Goal: Transaction & Acquisition: Subscribe to service/newsletter

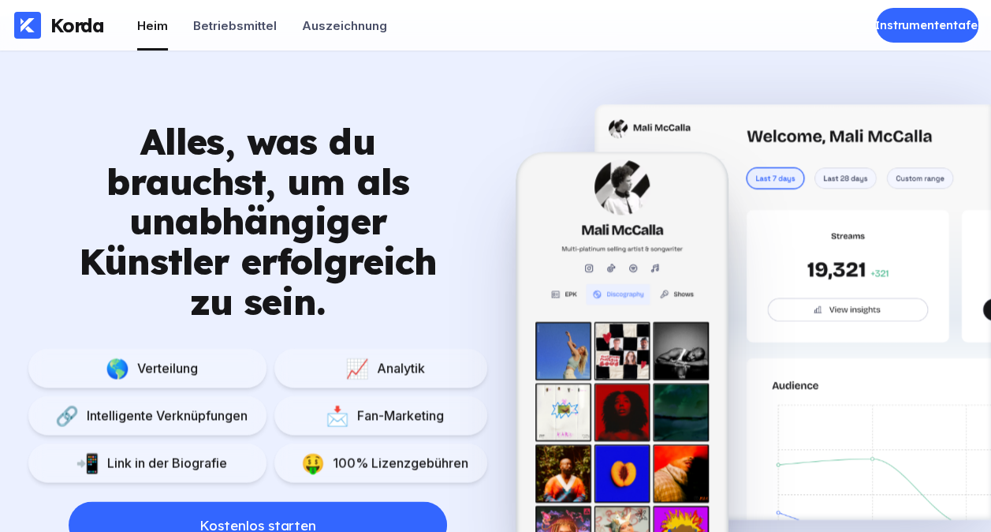
scroll to position [1074, 0]
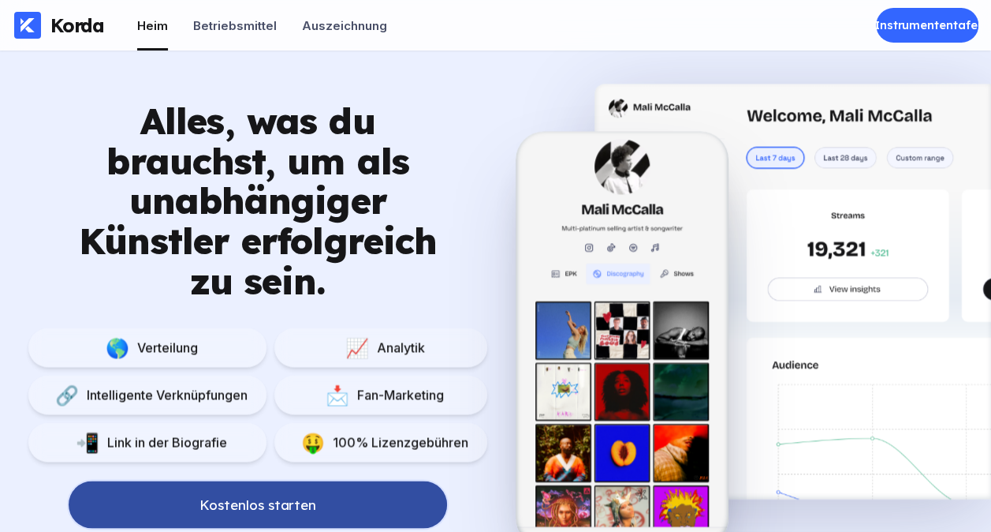
click at [358, 491] on button "Kostenlos starten" at bounding box center [258, 503] width 379 height 47
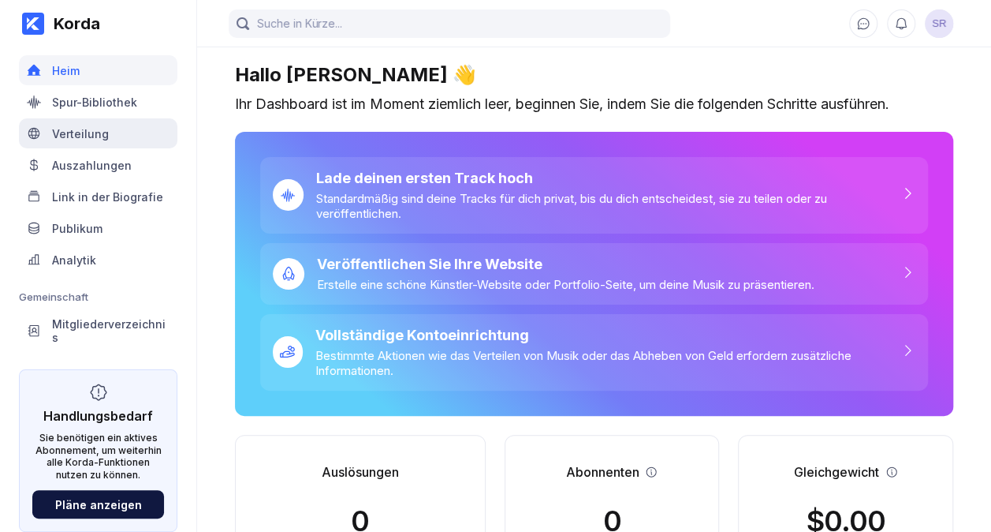
click at [140, 137] on div "Verteilung" at bounding box center [98, 133] width 159 height 30
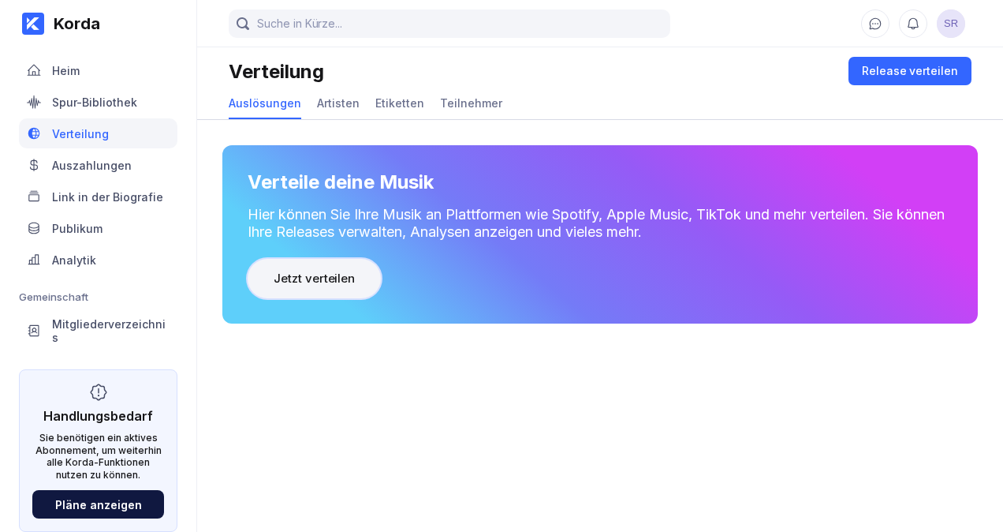
click at [333, 267] on button "Jetzt verteilen" at bounding box center [314, 278] width 133 height 39
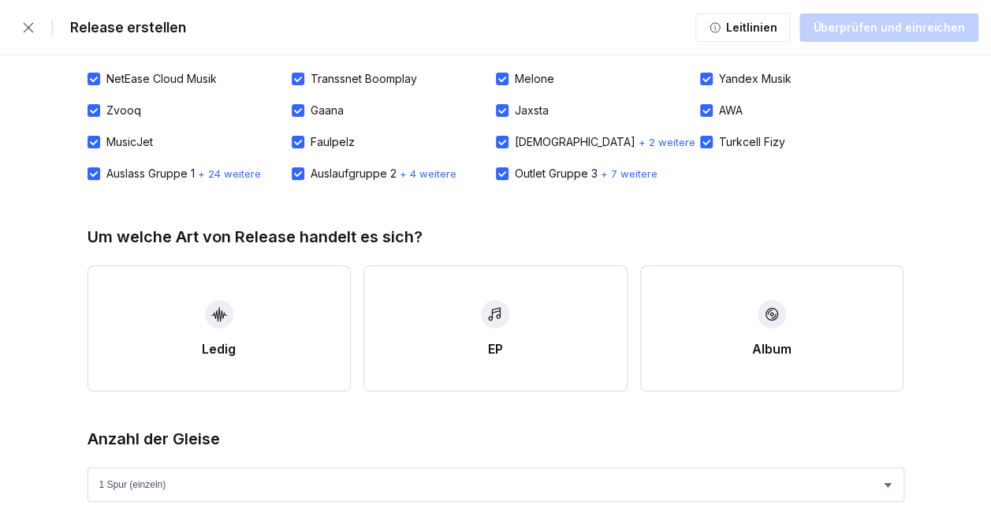
scroll to position [259, 0]
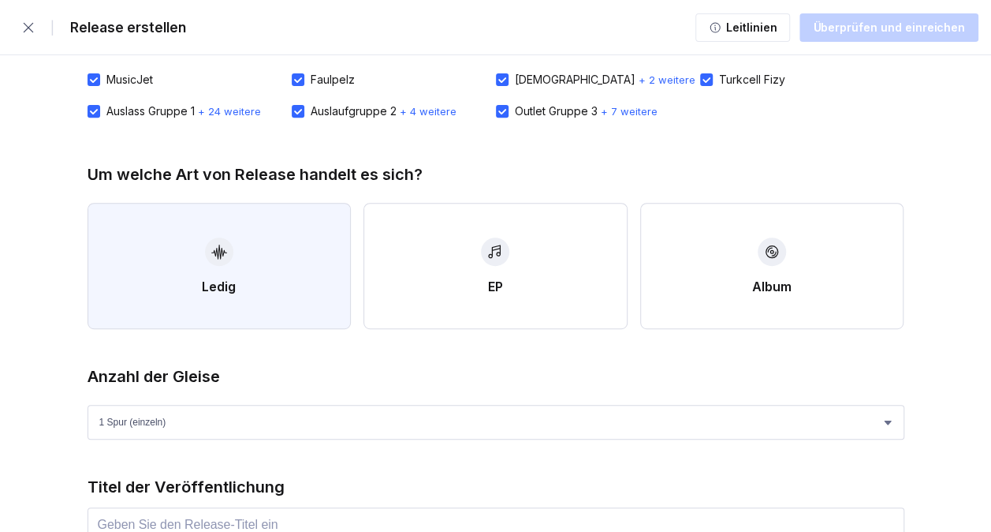
click at [218, 301] on button "Ledig" at bounding box center [220, 266] width 264 height 126
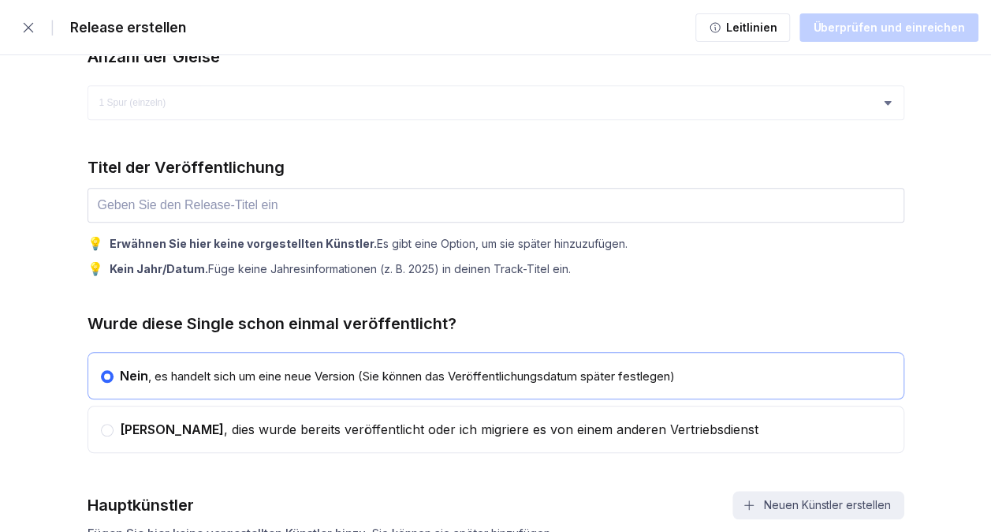
scroll to position [585, 0]
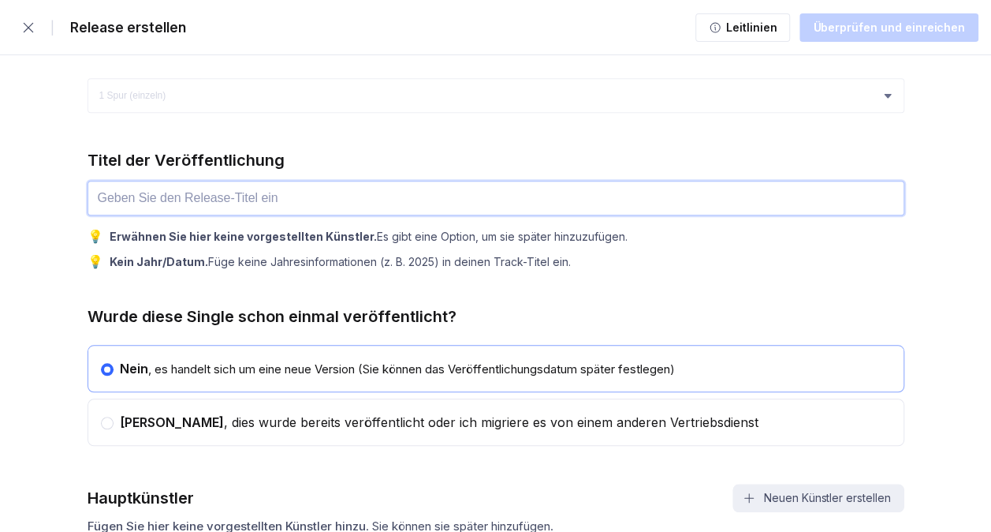
click at [626, 185] on input "text" at bounding box center [496, 198] width 817 height 35
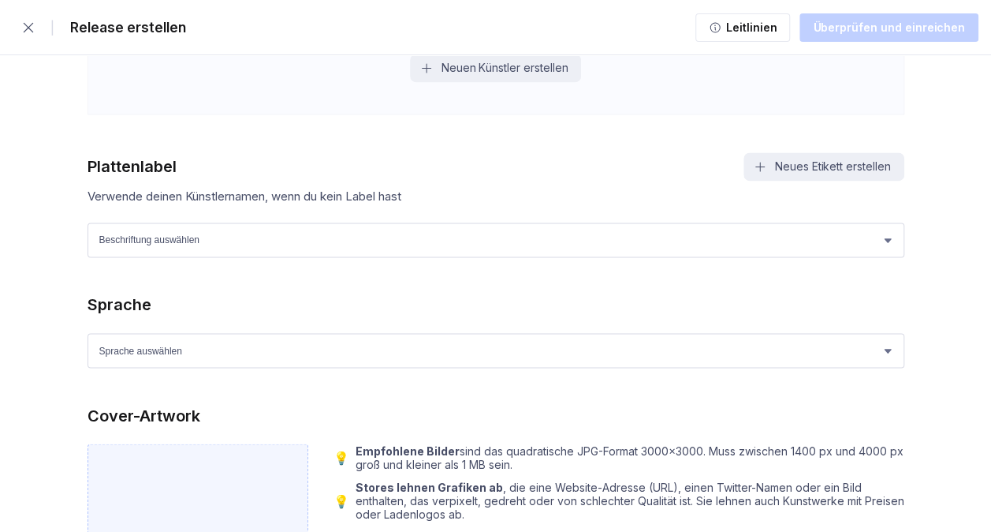
scroll to position [1145, 0]
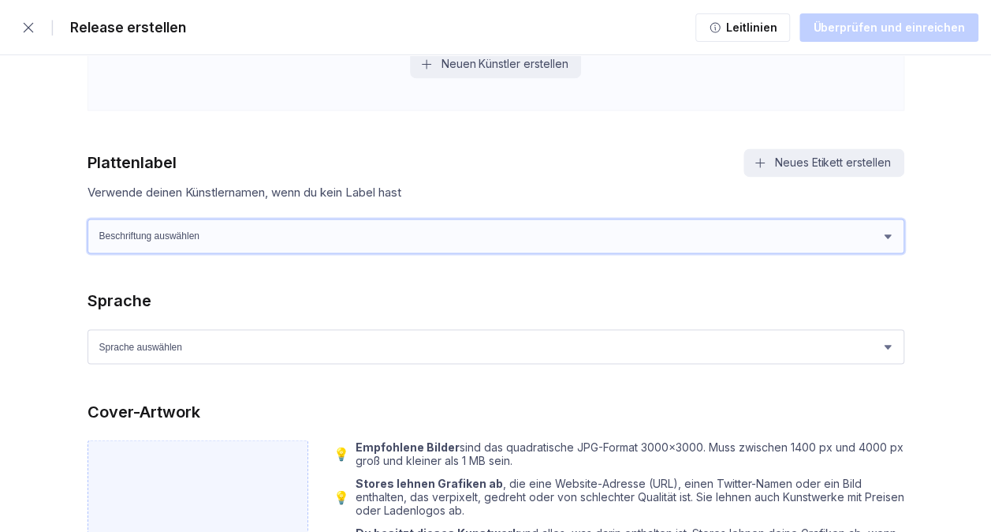
click at [341, 237] on select "Beschriftung auswählen SEM Music Records" at bounding box center [496, 235] width 817 height 35
select select "5eaaa2a4-4454-44d5-86eb-b10968800aca"
click at [88, 218] on select "Beschriftung auswählen SEM Music Records" at bounding box center [496, 235] width 817 height 35
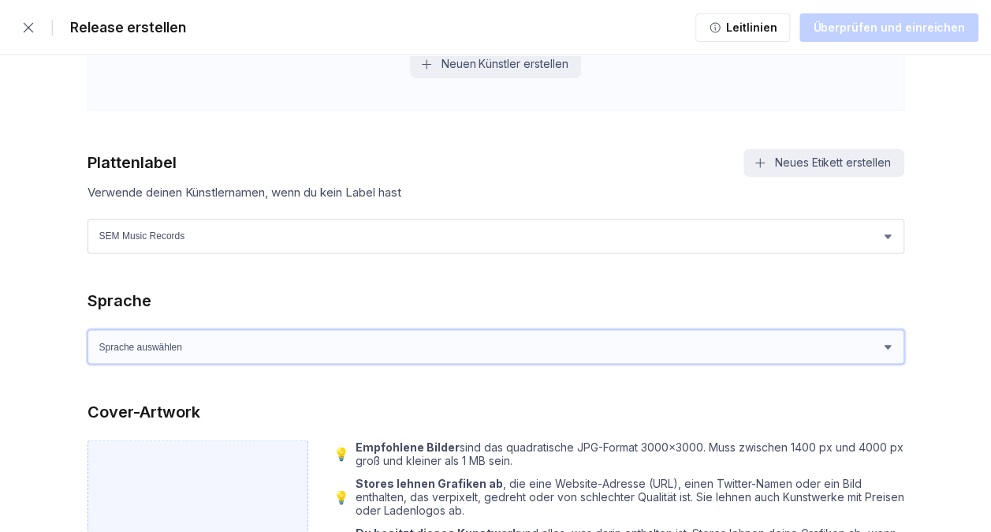
click at [281, 333] on select "Sprache auswählen Afrikaans Akan Albanisch Amharisch Arabisch Armenisch Assames…" at bounding box center [496, 346] width 817 height 35
select select "de"
click at [88, 329] on select "Sprache auswählen Afrikaans Akan Albanisch Amharisch Arabisch Armenisch Assames…" at bounding box center [496, 346] width 817 height 35
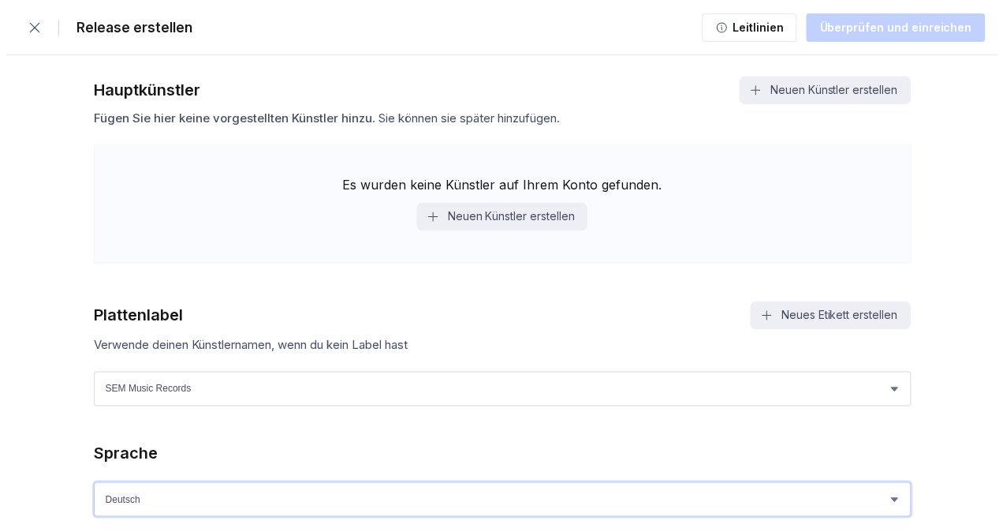
scroll to position [896, 0]
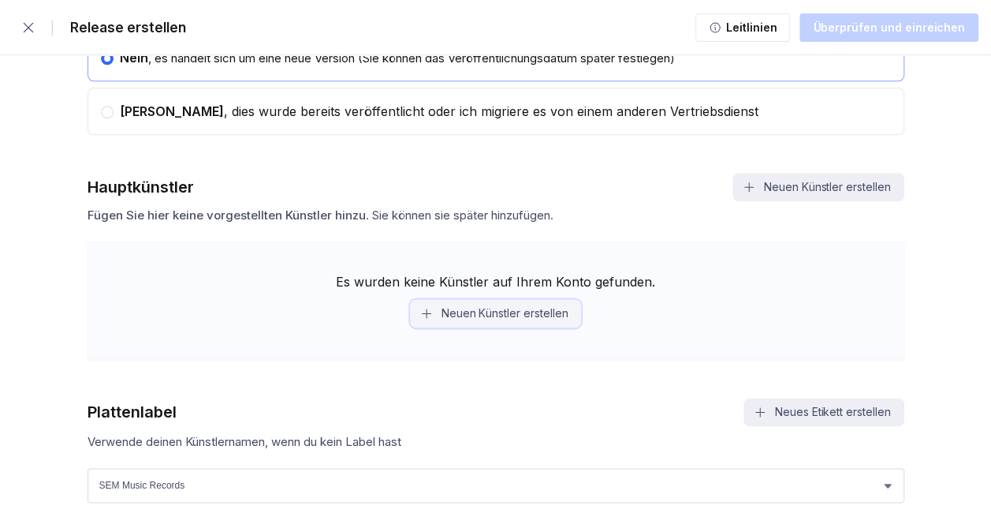
click at [465, 315] on font "Neuen Künstler erstellen" at bounding box center [505, 313] width 127 height 16
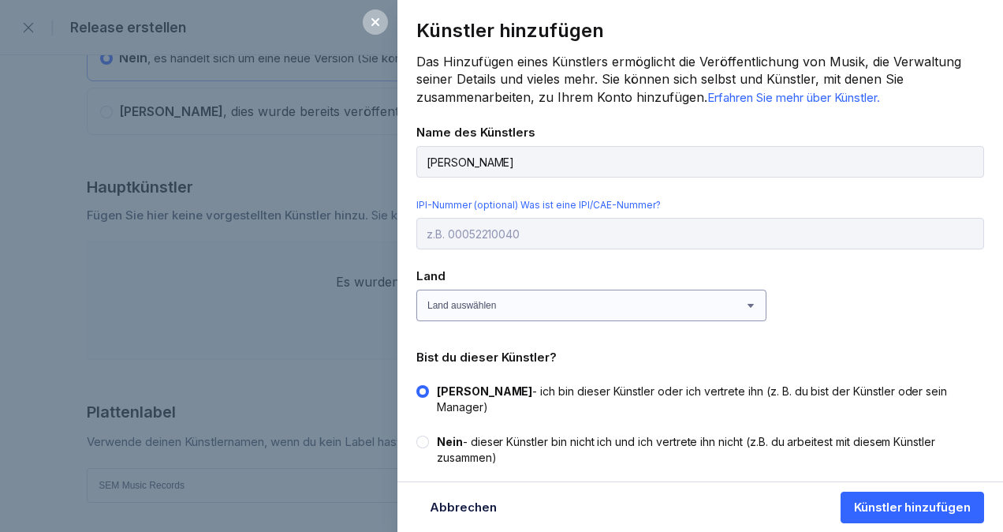
type input "[PERSON_NAME]"
click at [571, 313] on select "Land auswählen [GEOGRAPHIC_DATA] [GEOGRAPHIC_DATA] [GEOGRAPHIC_DATA] [GEOGRAPHI…" at bounding box center [591, 305] width 350 height 32
select select "DE"
click at [416, 289] on select "Land auswählen [GEOGRAPHIC_DATA] [GEOGRAPHIC_DATA] [GEOGRAPHIC_DATA] [GEOGRAPHI…" at bounding box center [591, 305] width 350 height 32
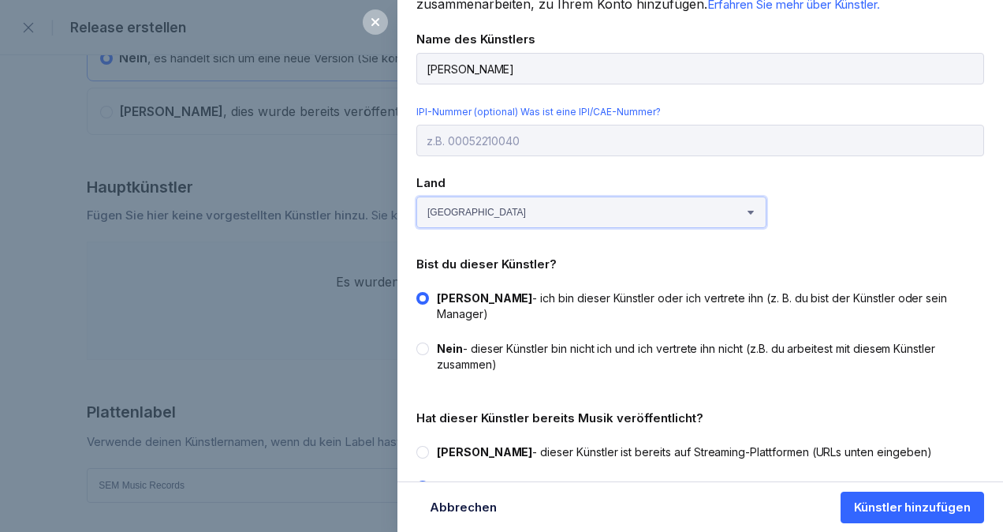
scroll to position [109, 0]
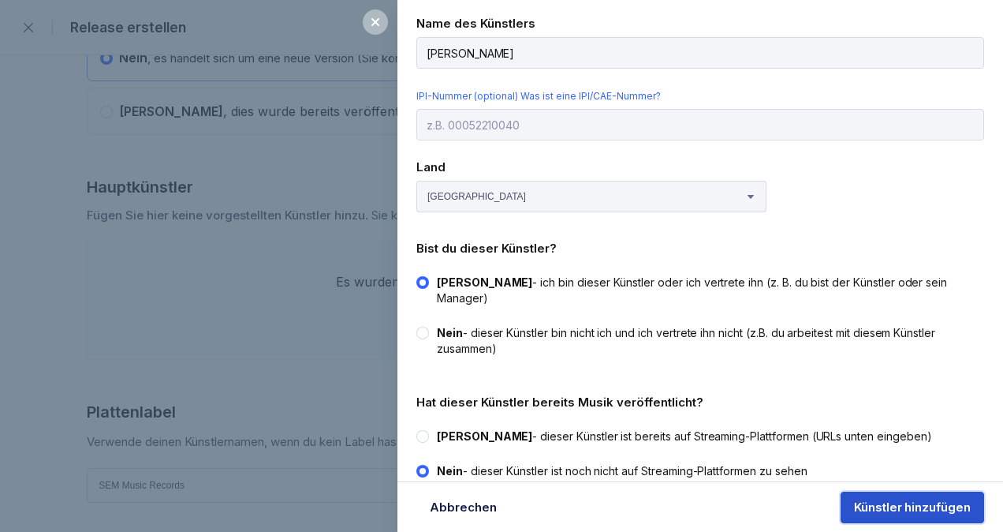
click at [885, 506] on div "Künstler hinzufügen" at bounding box center [912, 507] width 117 height 16
click at [909, 515] on button "Künstler verifizieren..." at bounding box center [906, 507] width 155 height 32
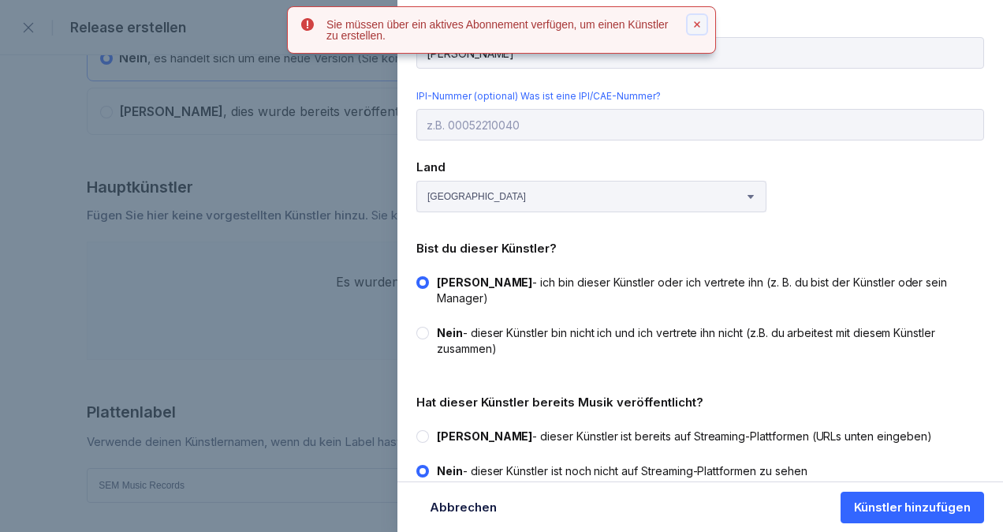
click at [691, 24] on button at bounding box center [697, 24] width 19 height 19
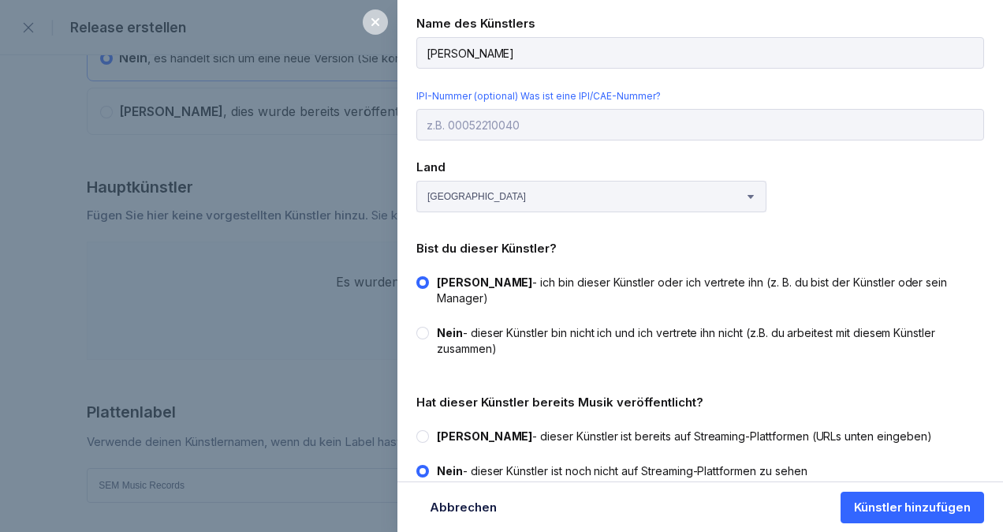
click at [363, 23] on div at bounding box center [375, 21] width 25 height 25
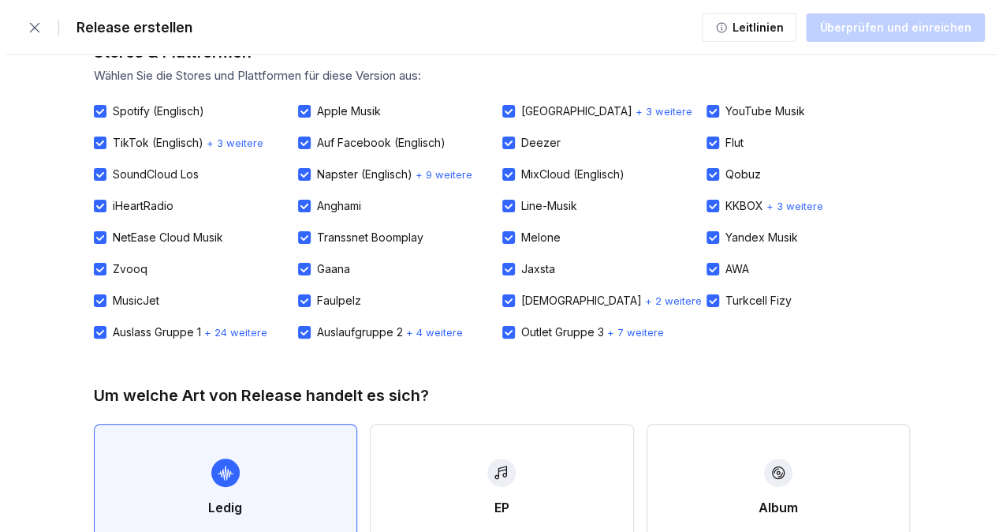
scroll to position [0, 0]
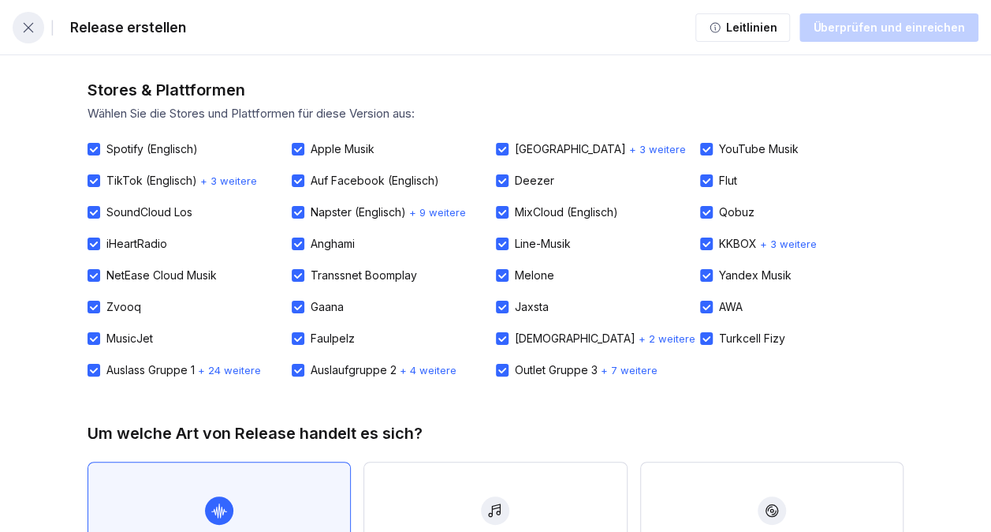
click at [26, 33] on icon "button" at bounding box center [29, 28] width 16 height 16
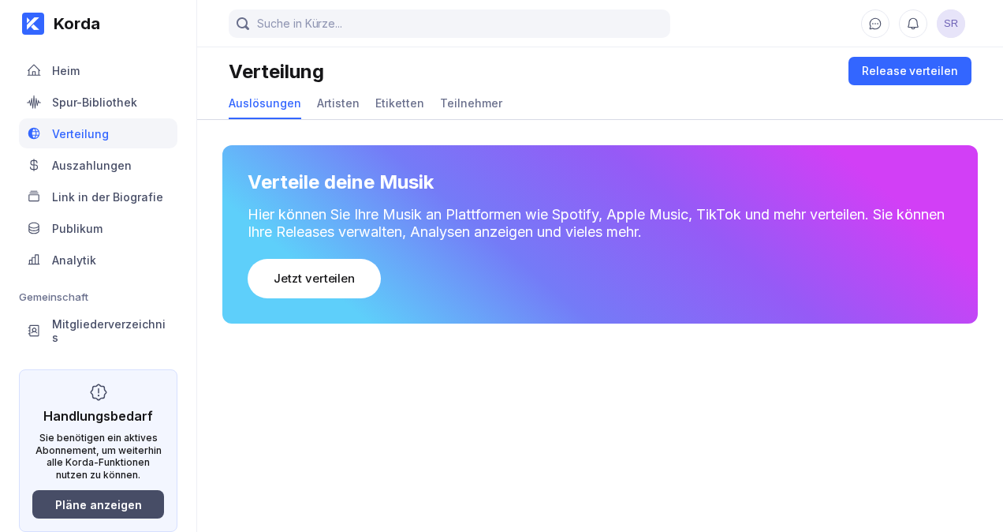
click at [80, 498] on div "Pläne anzeigen" at bounding box center [98, 504] width 87 height 13
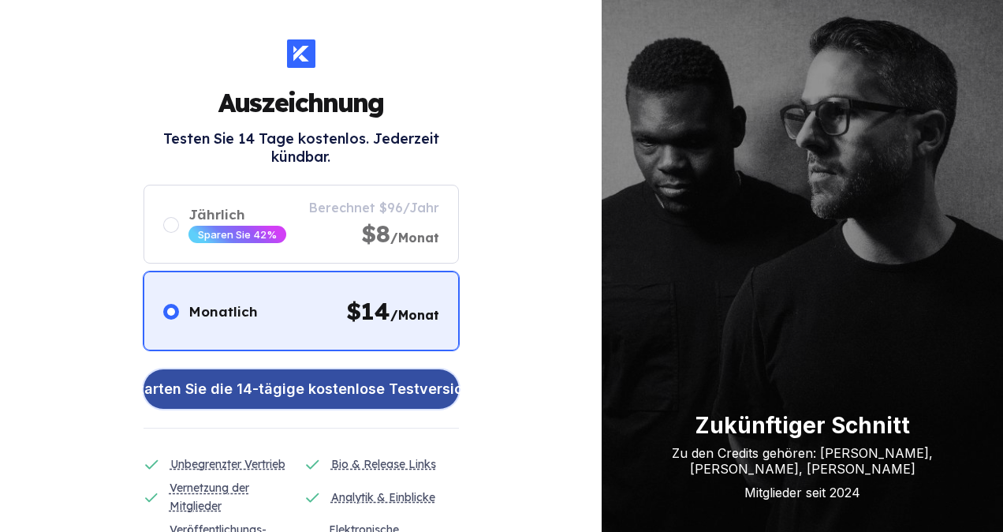
click at [219, 406] on button "Starten Sie die 14-tägige kostenlose Testversion" at bounding box center [301, 388] width 315 height 39
